Goal: Find specific page/section: Find specific page/section

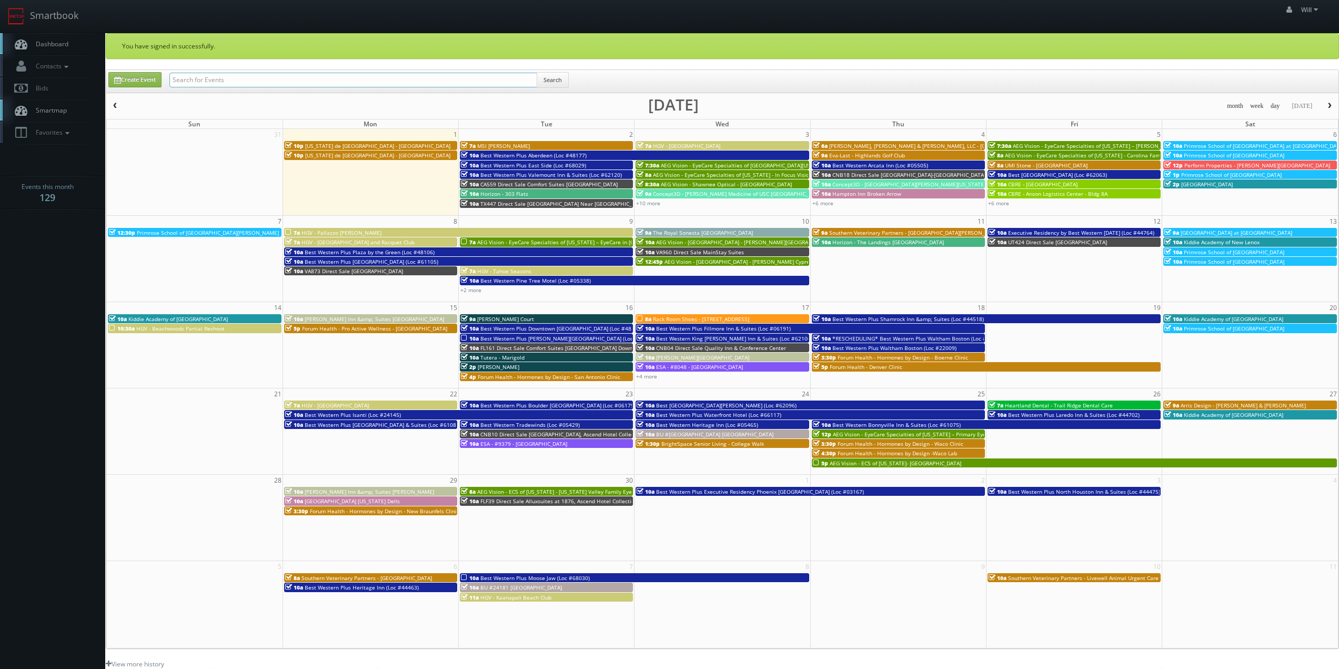
click at [354, 76] on input "text" at bounding box center [353, 80] width 368 height 15
paste input "([DATE]) Rack Room Shoes - [GEOGRAPHIC_DATA]"
click at [208, 78] on input "([DATE]) Rack Room Shoes - [GEOGRAPHIC_DATA]" at bounding box center [353, 80] width 368 height 15
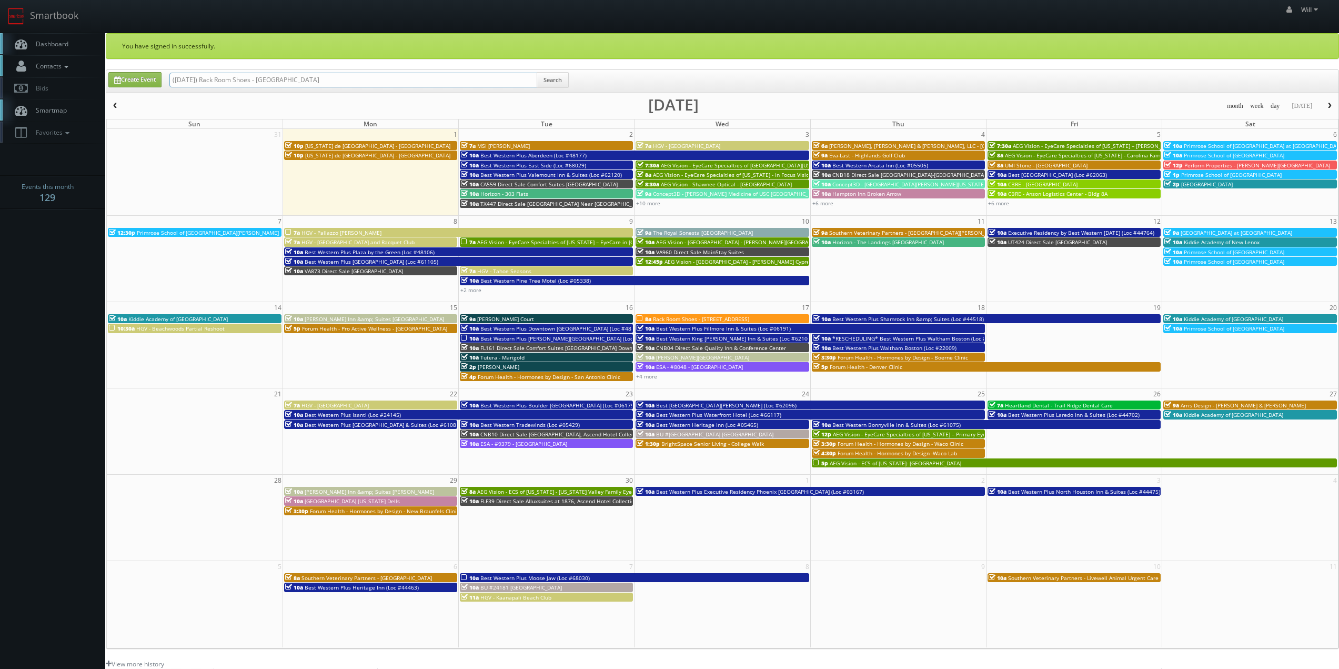
drag, startPoint x: 206, startPoint y: 78, endPoint x: 19, endPoint y: 69, distance: 187.5
click at [23, 73] on body "Smartbook Toggle Side Navigation Toggle Top Navigation Will Will Profile Logout…" at bounding box center [669, 432] width 1339 height 865
type input "Rack Room Shoes - Newnan Crossings"
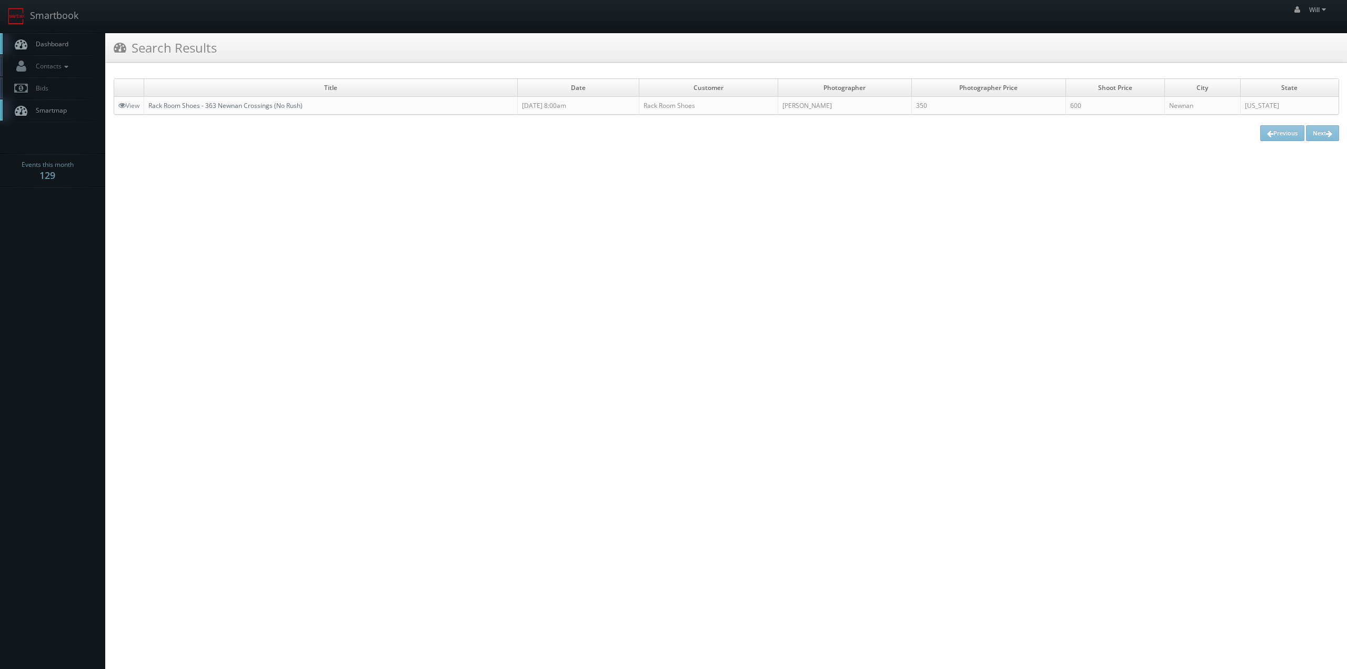
click at [225, 107] on link "Rack Room Shoes - 363 Newnan Crossings (No Rush)" at bounding box center [225, 105] width 154 height 9
